Goal: Find specific page/section: Find specific page/section

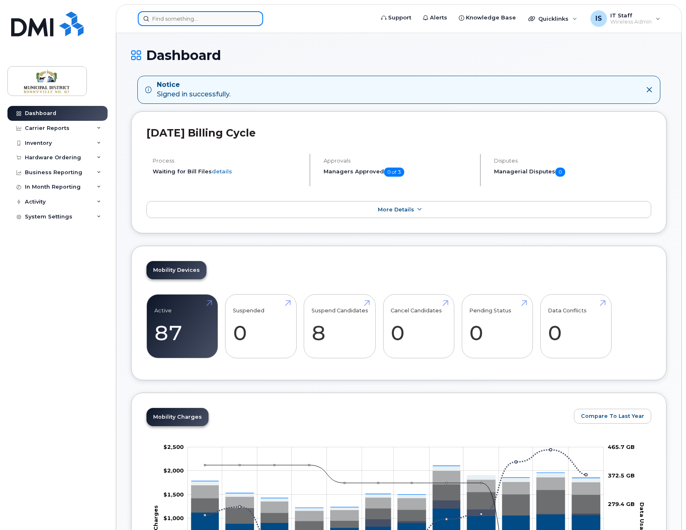
click at [197, 22] on input at bounding box center [200, 18] width 125 height 15
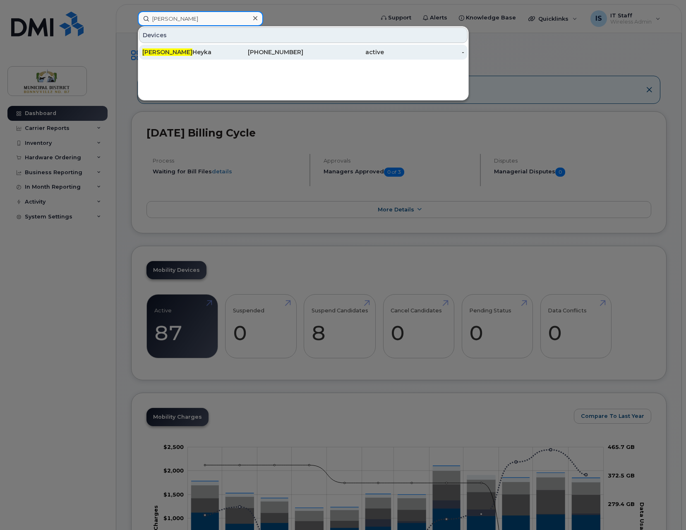
type input "maria"
click at [169, 53] on div "Maria Heyka" at bounding box center [182, 52] width 81 height 8
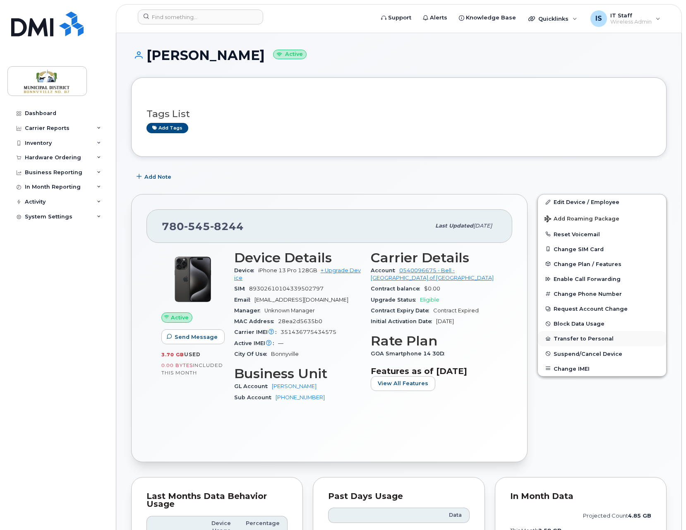
click at [575, 340] on button "Transfer to Personal" at bounding box center [602, 338] width 128 height 15
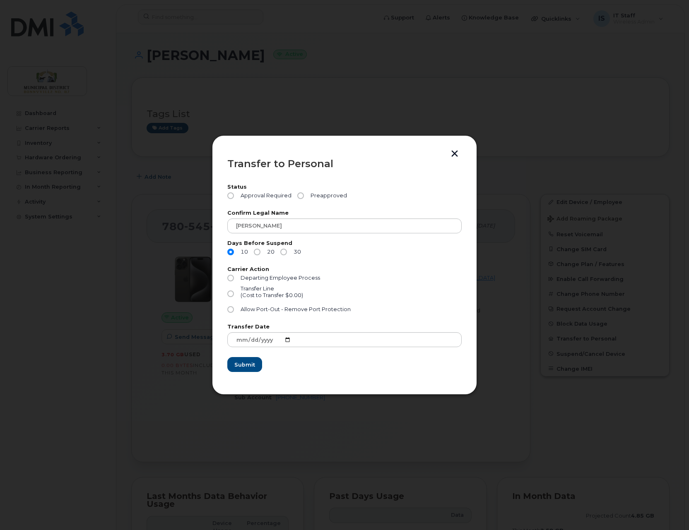
click at [452, 151] on button "button" at bounding box center [454, 154] width 12 height 9
